Goal: Task Accomplishment & Management: Complete application form

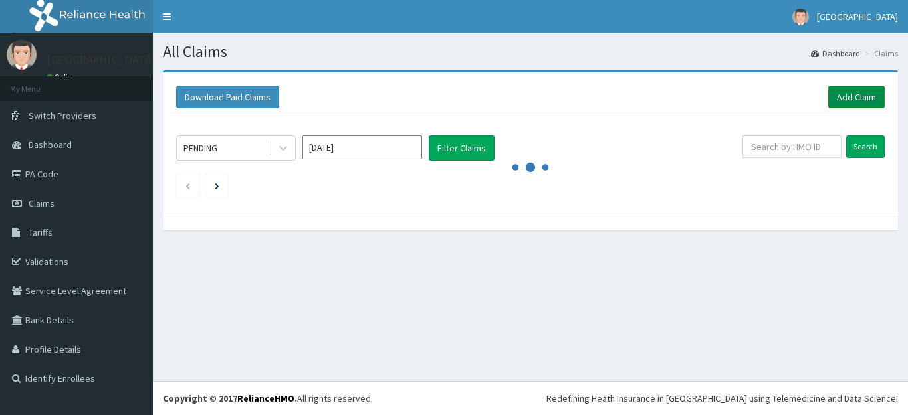
click at [857, 94] on link "Add Claim" at bounding box center [856, 97] width 56 height 23
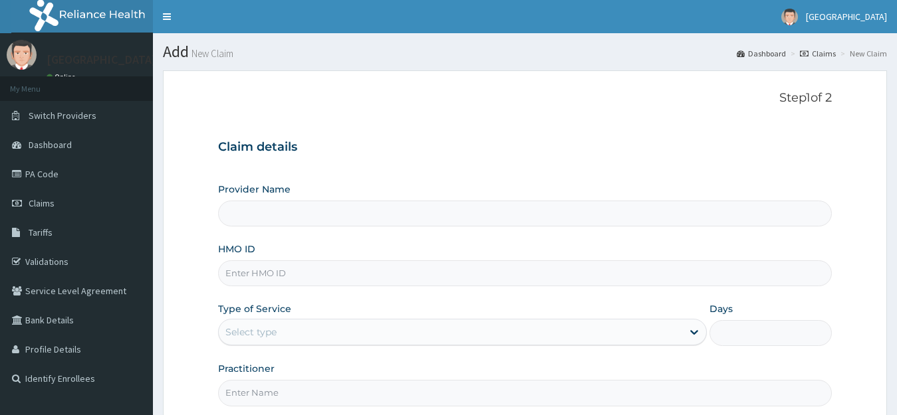
click at [264, 276] on input "HMO ID" at bounding box center [525, 274] width 614 height 26
type input "avl/1"
type input "[GEOGRAPHIC_DATA]"
type input "avl/10164/b"
click at [262, 330] on div "Select type" at bounding box center [250, 332] width 51 height 13
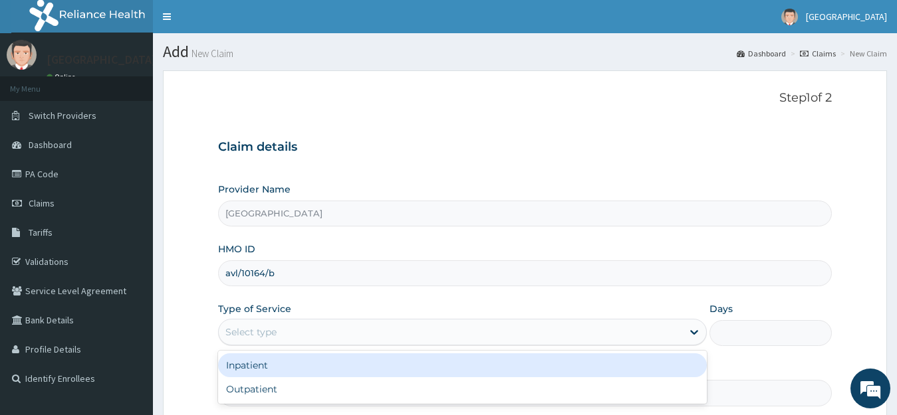
click at [277, 376] on div "Inpatient" at bounding box center [462, 366] width 489 height 24
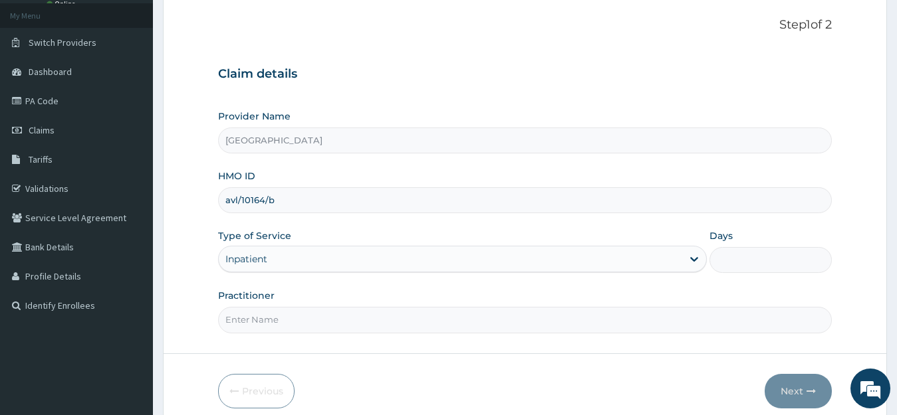
scroll to position [131, 0]
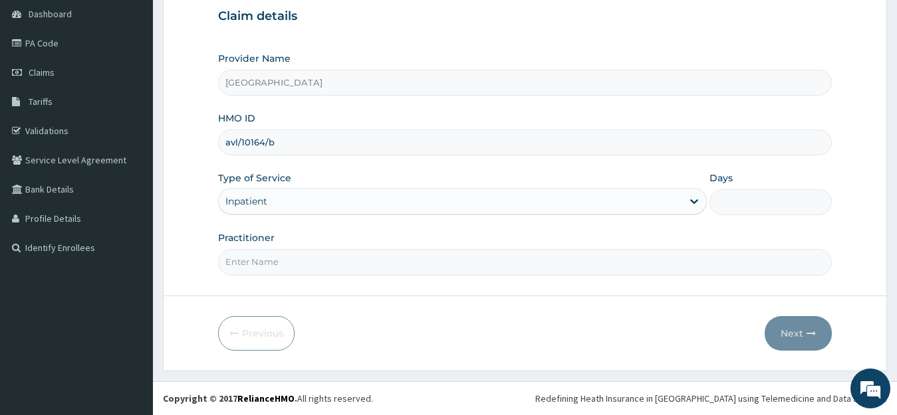
click at [279, 261] on input "Practitioner" at bounding box center [525, 262] width 614 height 26
drag, startPoint x: 308, startPoint y: 261, endPoint x: 110, endPoint y: 282, distance: 199.8
click at [142, 282] on div "R EL Toggle navigation Deseret Hospital Deseret Hospital - deseretinternational…" at bounding box center [448, 142] width 897 height 546
type input "DR BRIGHT"
click at [41, 102] on span "Tariffs" at bounding box center [41, 102] width 24 height 12
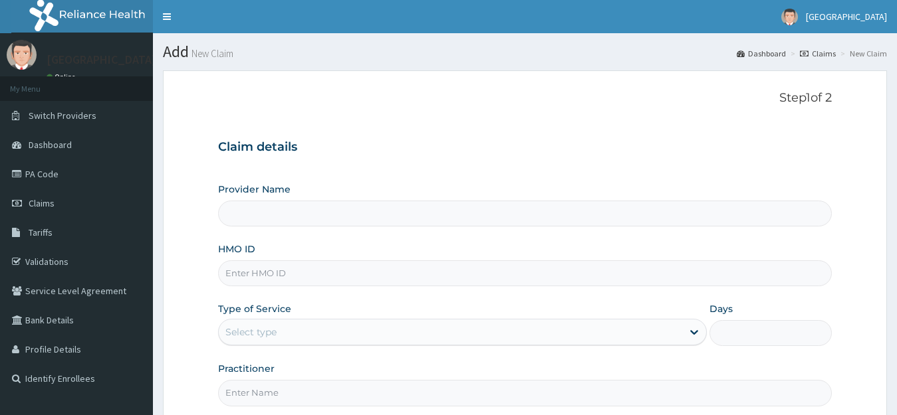
type input "[GEOGRAPHIC_DATA]"
click at [240, 267] on input "HMO ID" at bounding box center [525, 274] width 614 height 26
type input "avl/10164/b"
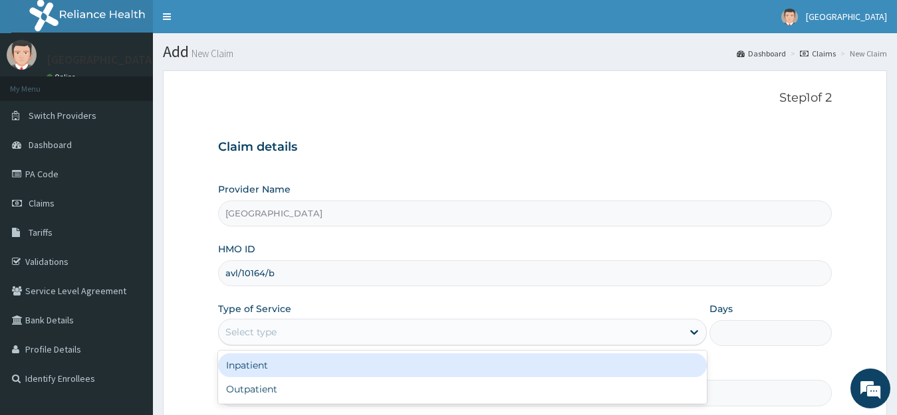
click at [265, 326] on div "Select type" at bounding box center [250, 332] width 51 height 13
click at [272, 361] on div "Inpatient" at bounding box center [462, 366] width 489 height 24
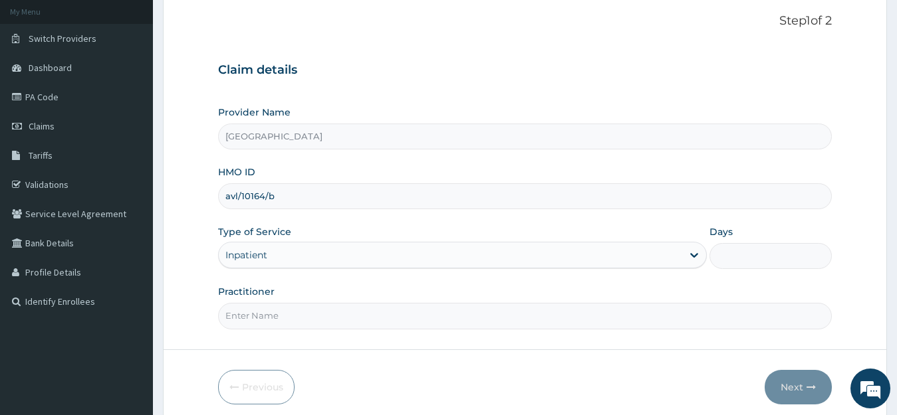
scroll to position [131, 0]
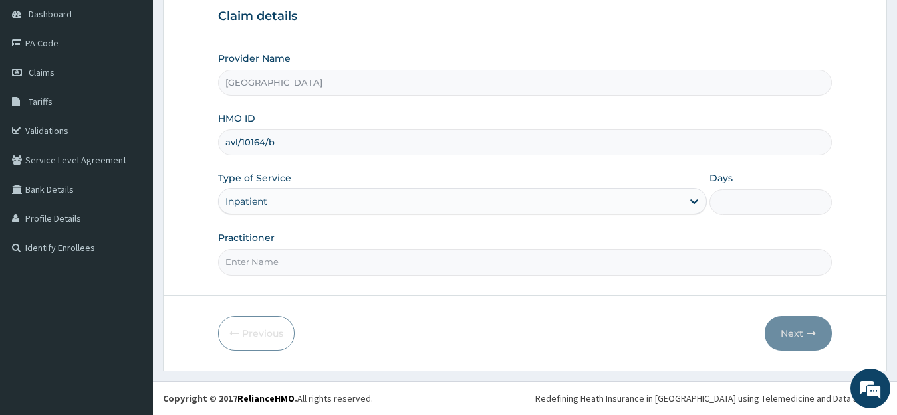
click at [271, 262] on input "Practitioner" at bounding box center [525, 262] width 614 height 26
type input "DR YUSUF"
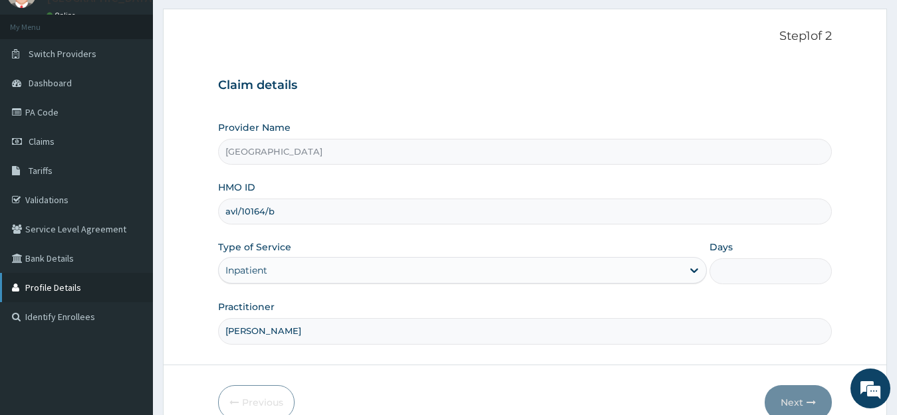
scroll to position [0, 0]
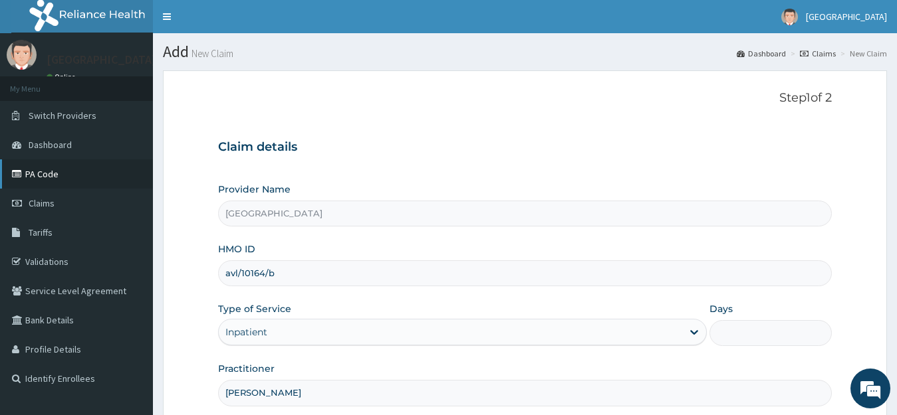
click at [37, 177] on link "PA Code" at bounding box center [76, 174] width 153 height 29
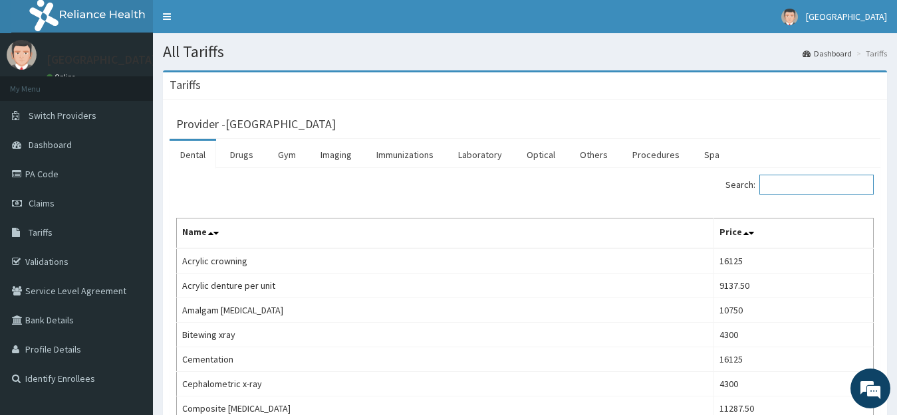
click at [785, 180] on input "Search:" at bounding box center [816, 185] width 114 height 20
click at [641, 152] on link "Procedures" at bounding box center [655, 155] width 68 height 28
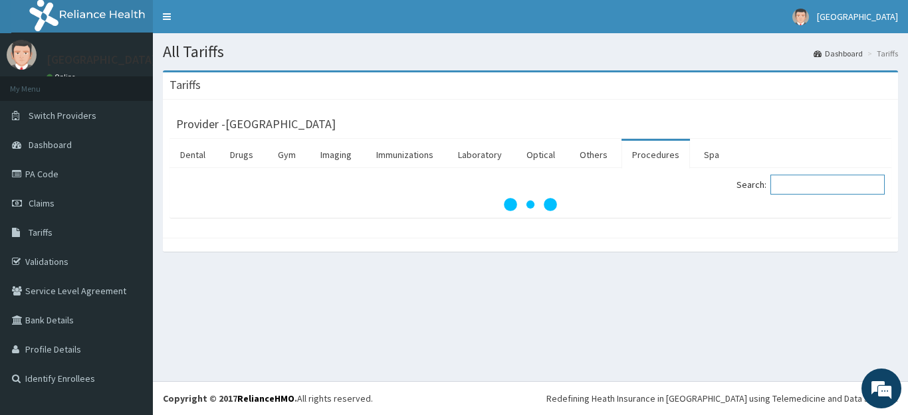
click at [800, 183] on input "Search:" at bounding box center [827, 185] width 114 height 20
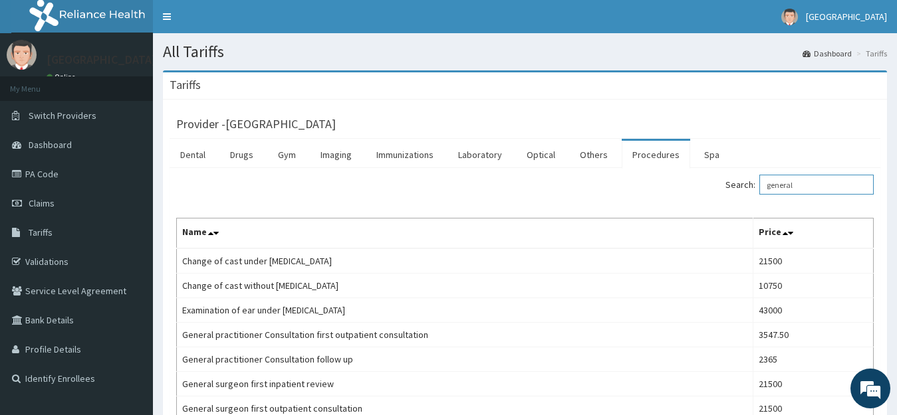
drag, startPoint x: 822, startPoint y: 179, endPoint x: 712, endPoint y: 204, distance: 112.4
click at [712, 204] on div "Search: general Name Price Change of cast under [MEDICAL_DATA] 21500 Change of …" at bounding box center [524, 335] width 697 height 320
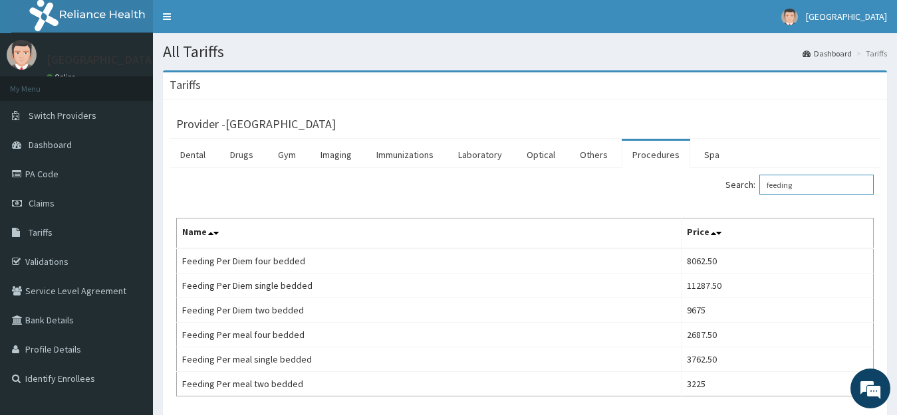
type input "feeding"
